Goal: Task Accomplishment & Management: Manage account settings

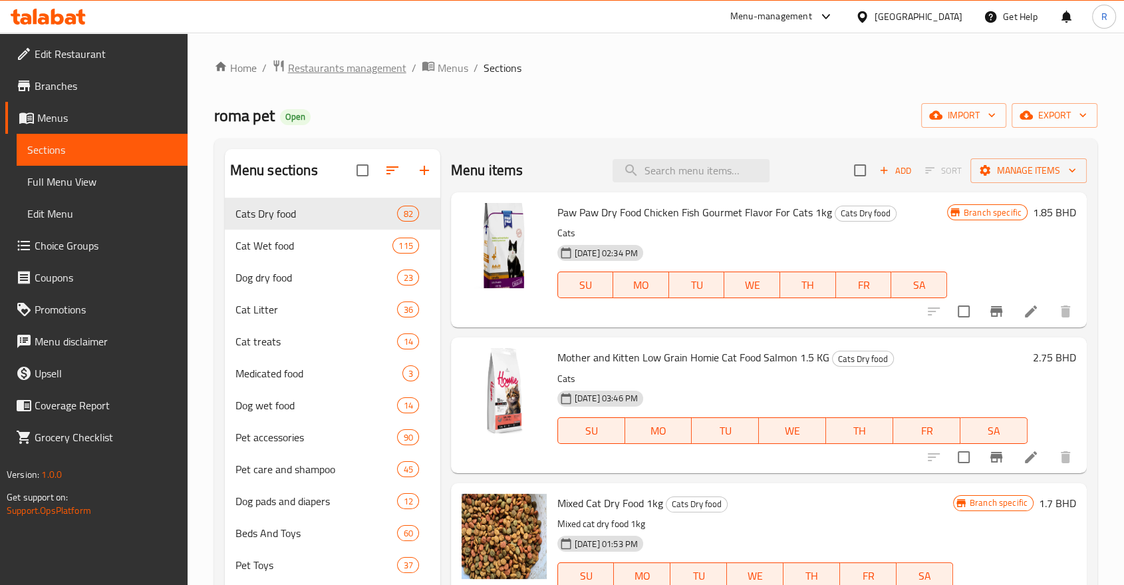
click at [343, 72] on span "Restaurants management" at bounding box center [347, 68] width 118 height 16
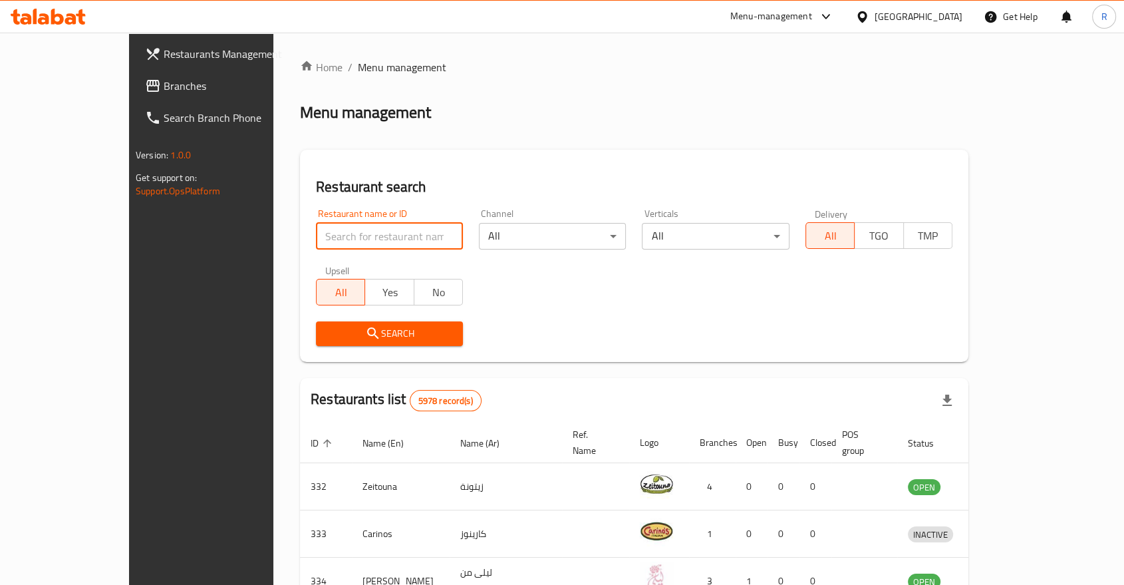
click at [381, 234] on input "search" at bounding box center [389, 236] width 147 height 27
type input "[PERSON_NAME]"
click button "Search" at bounding box center [389, 333] width 147 height 25
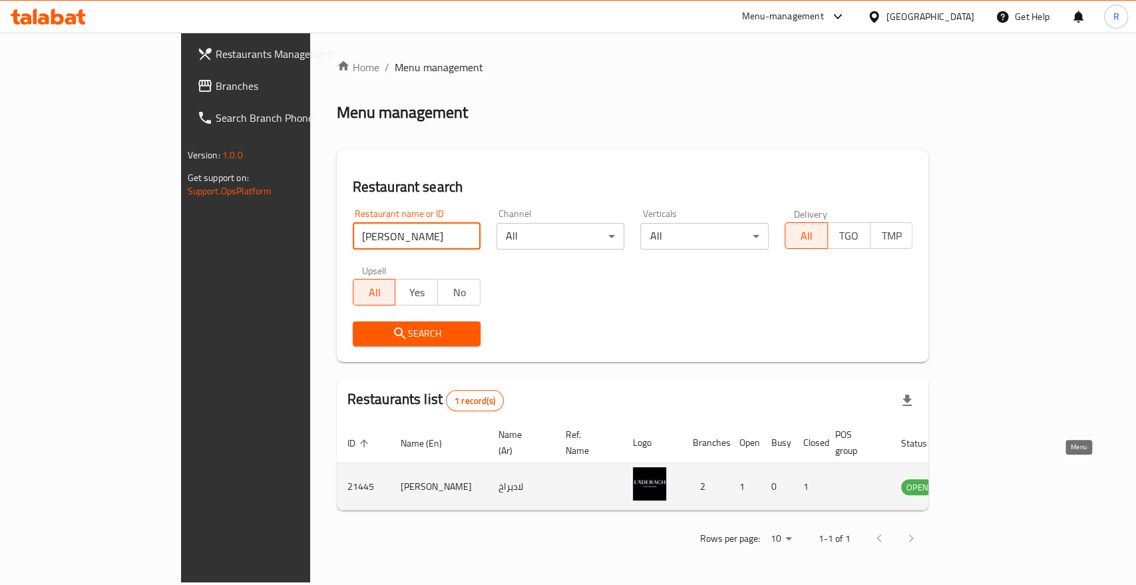
click at [987, 478] on icon "enhanced table" at bounding box center [979, 486] width 16 height 16
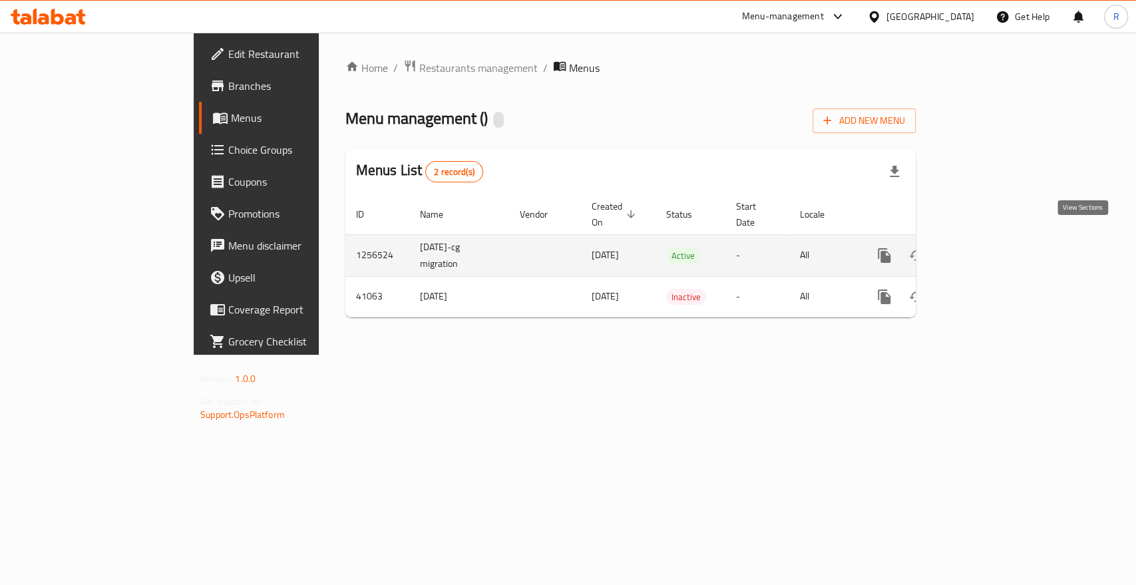
click at [996, 240] on link "enhanced table" at bounding box center [980, 256] width 32 height 32
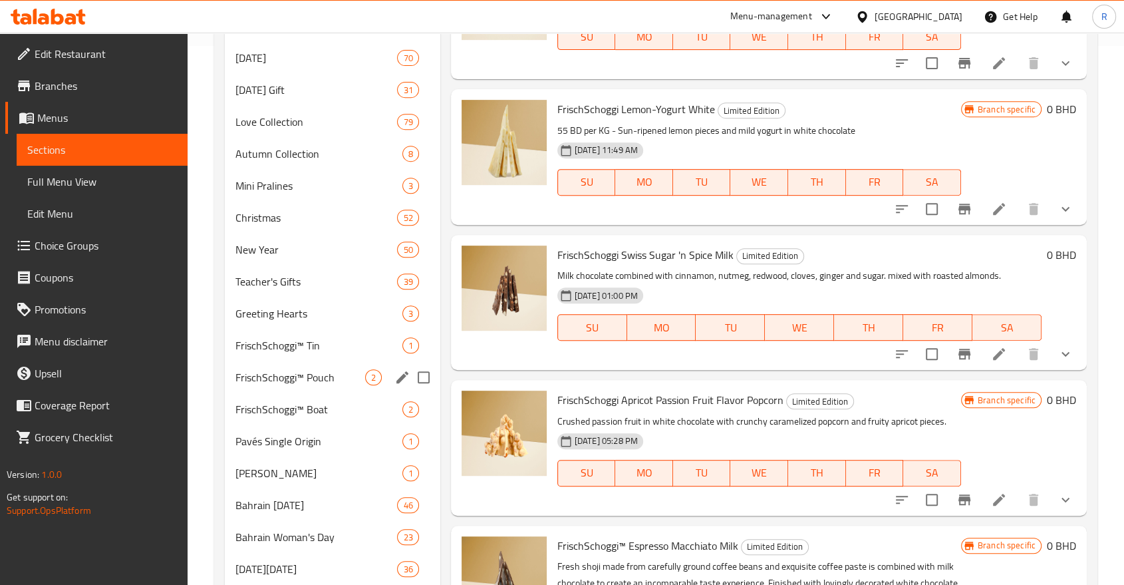
scroll to position [591, 0]
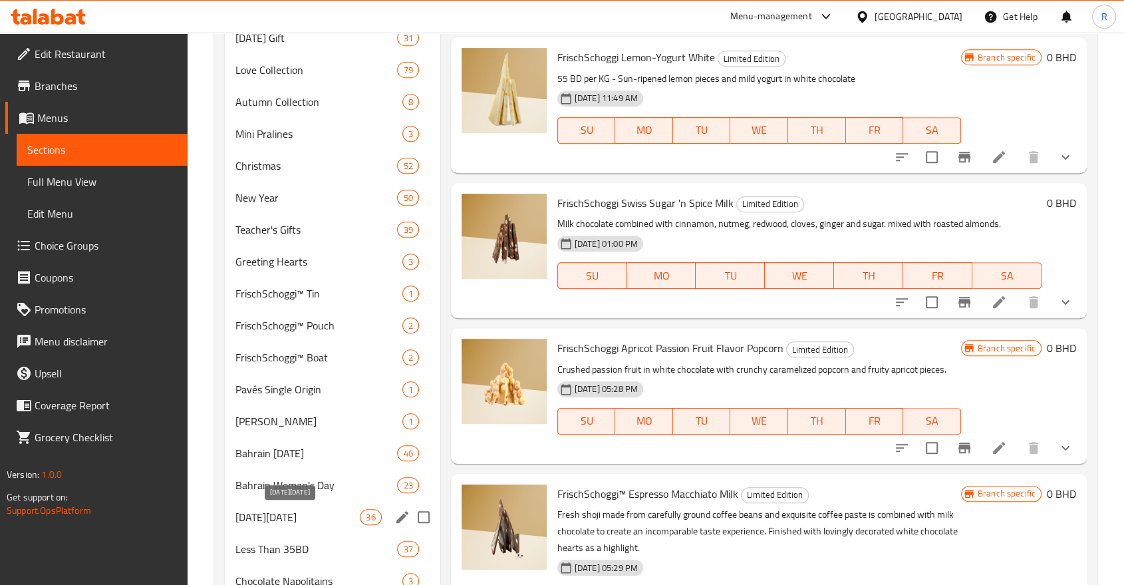
click at [309, 513] on span "[DATE][DATE]" at bounding box center [298, 517] width 125 height 16
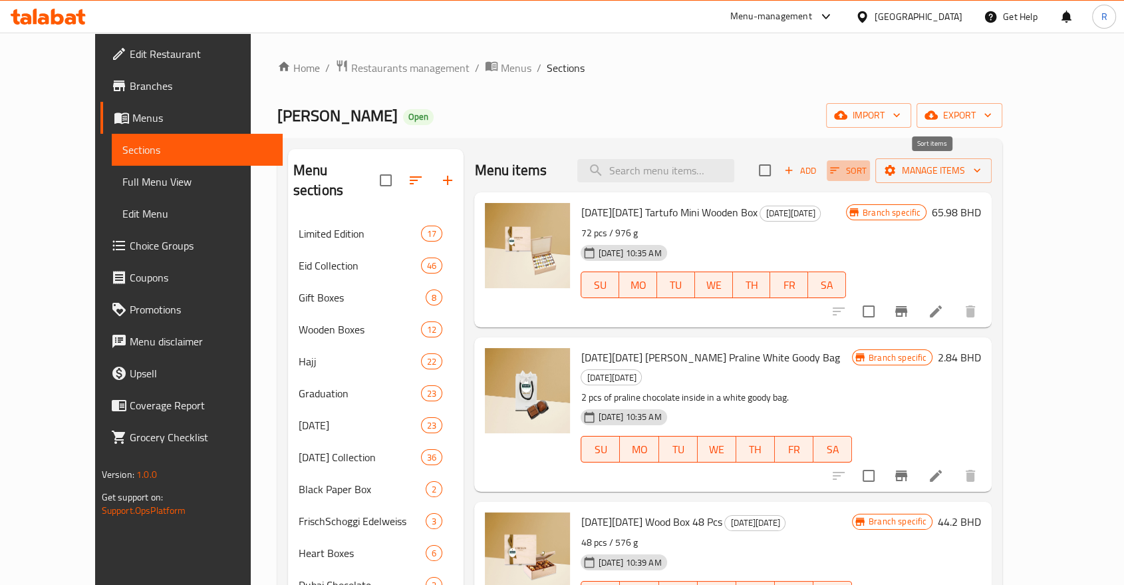
click at [867, 169] on span "Sort" at bounding box center [848, 170] width 37 height 15
